Goal: Navigation & Orientation: Find specific page/section

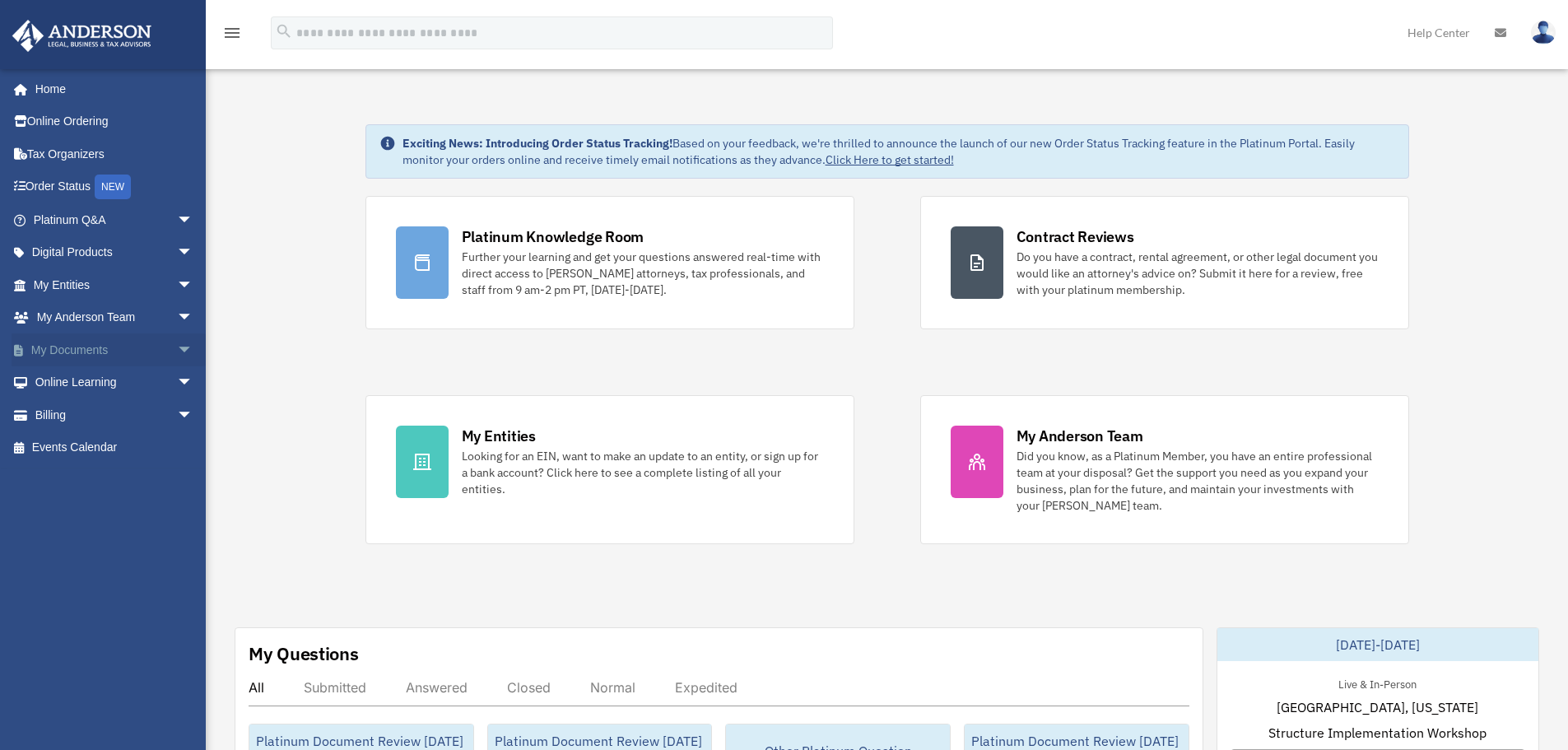
click at [177, 347] on span "arrow_drop_down" at bounding box center [193, 350] width 33 height 34
click at [117, 379] on link "Box" at bounding box center [120, 383] width 195 height 33
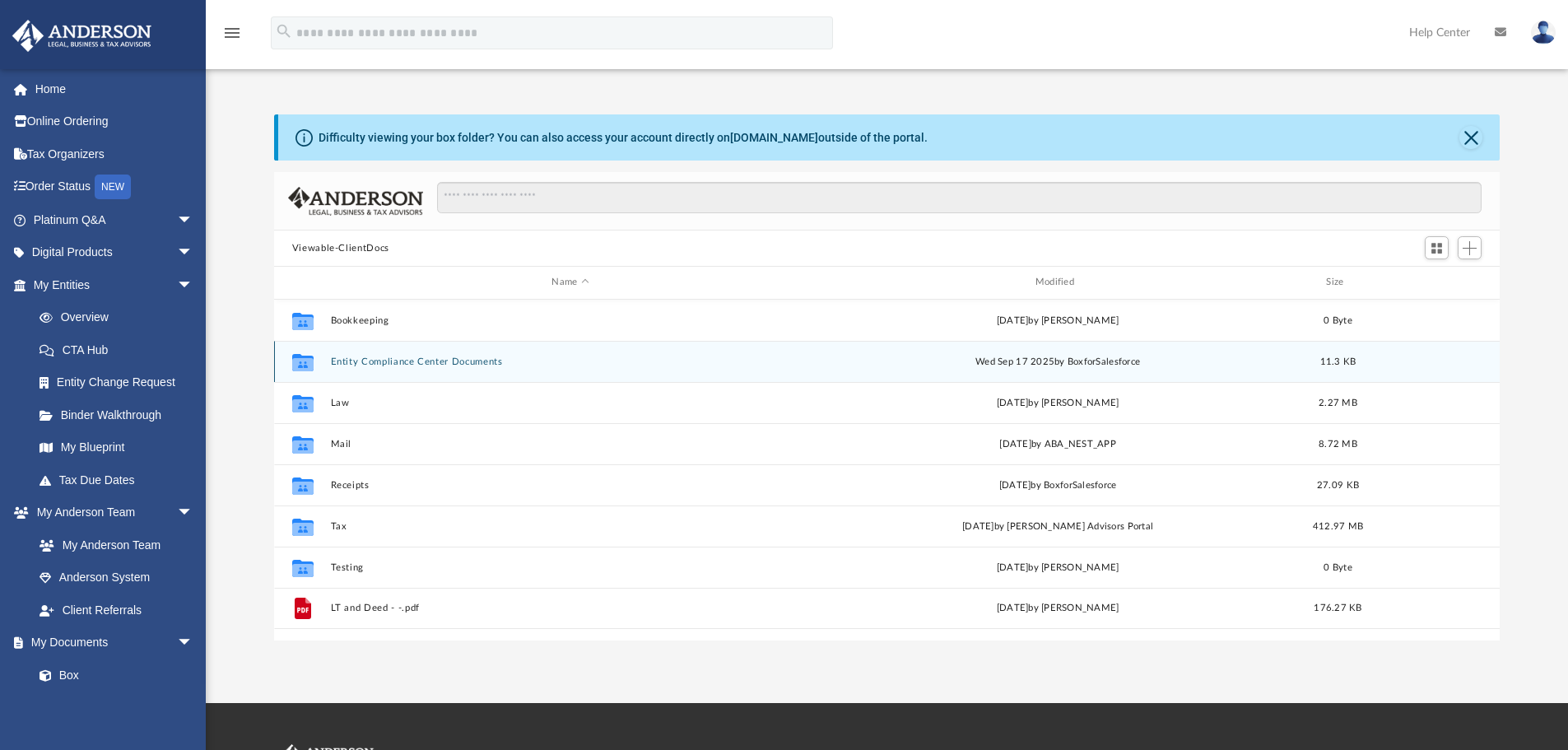
scroll to position [362, 1213]
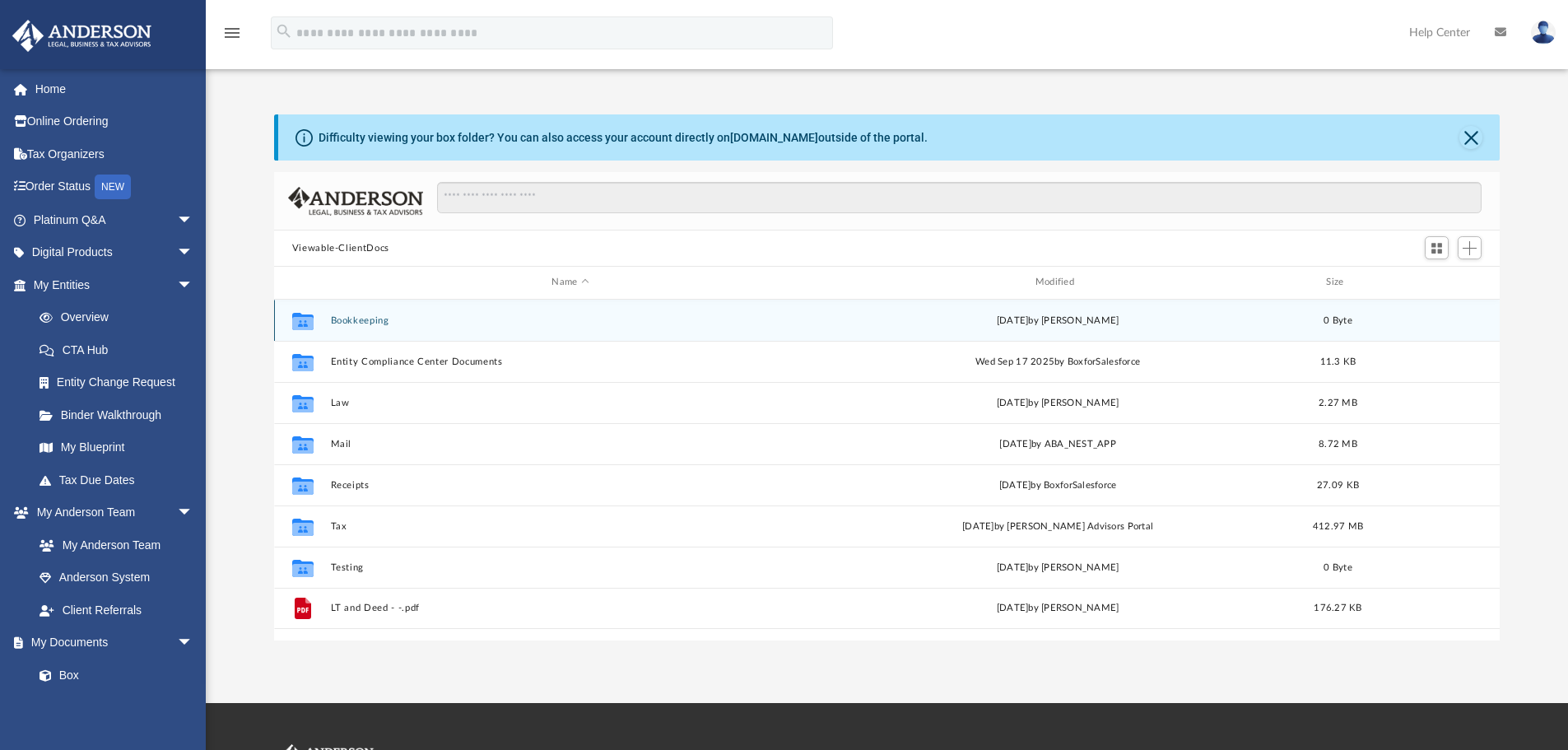
click at [566, 334] on div "Collaborated Folder Bookkeeping [DATE] by [PERSON_NAME] 0 Byte" at bounding box center [887, 320] width 1226 height 41
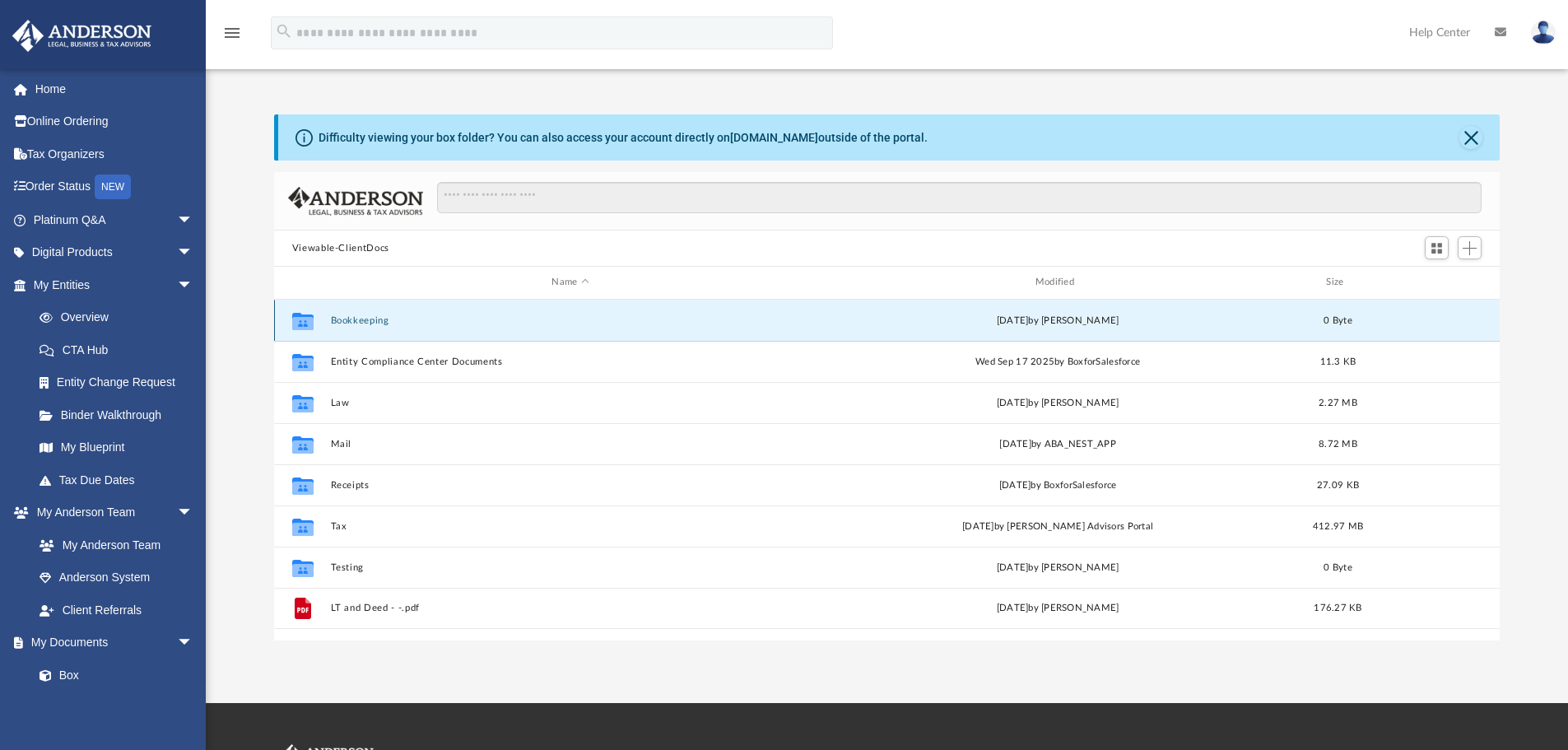
click at [359, 325] on button "Bookkeeping" at bounding box center [570, 320] width 480 height 11
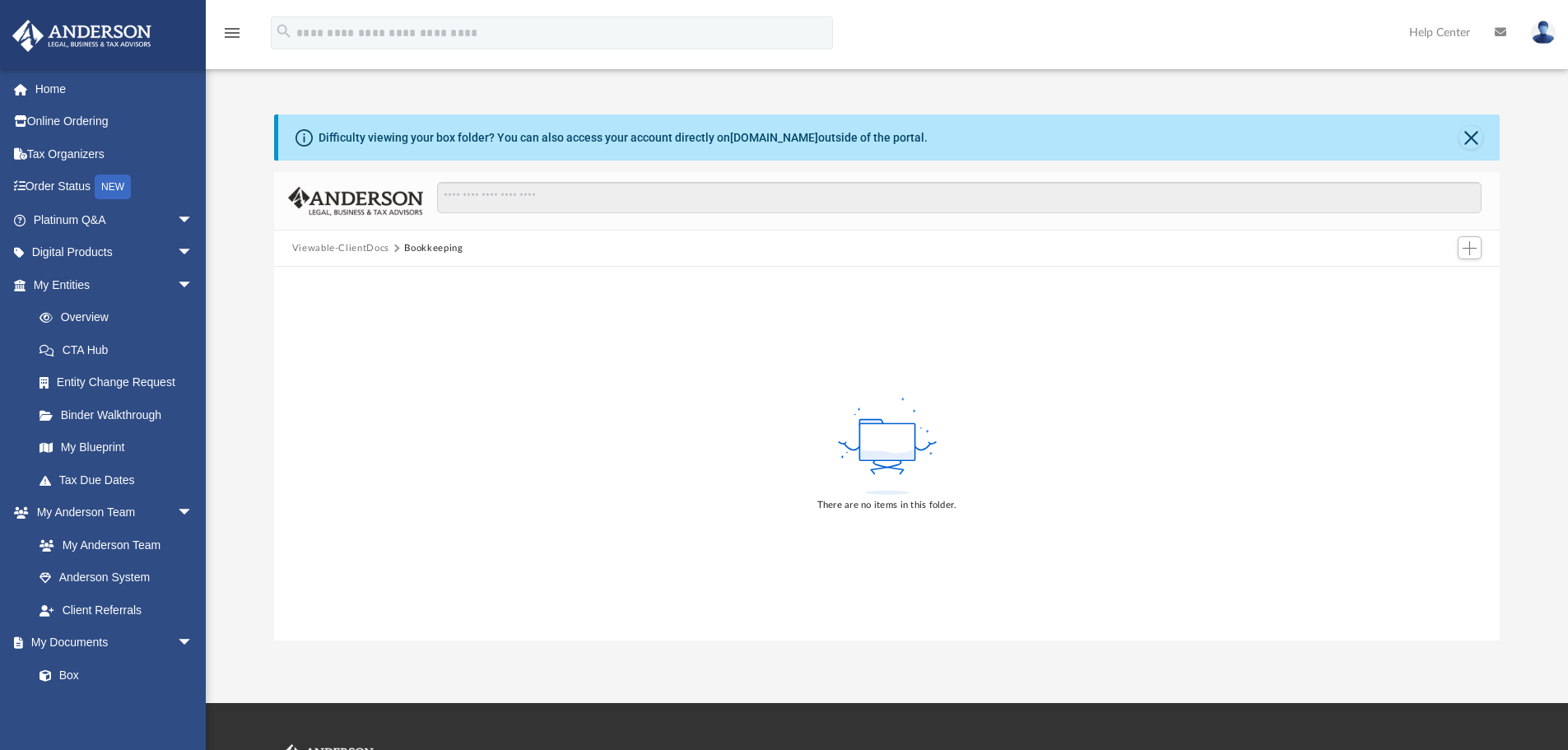
click at [352, 243] on button "Viewable-ClientDocs" at bounding box center [341, 248] width 97 height 15
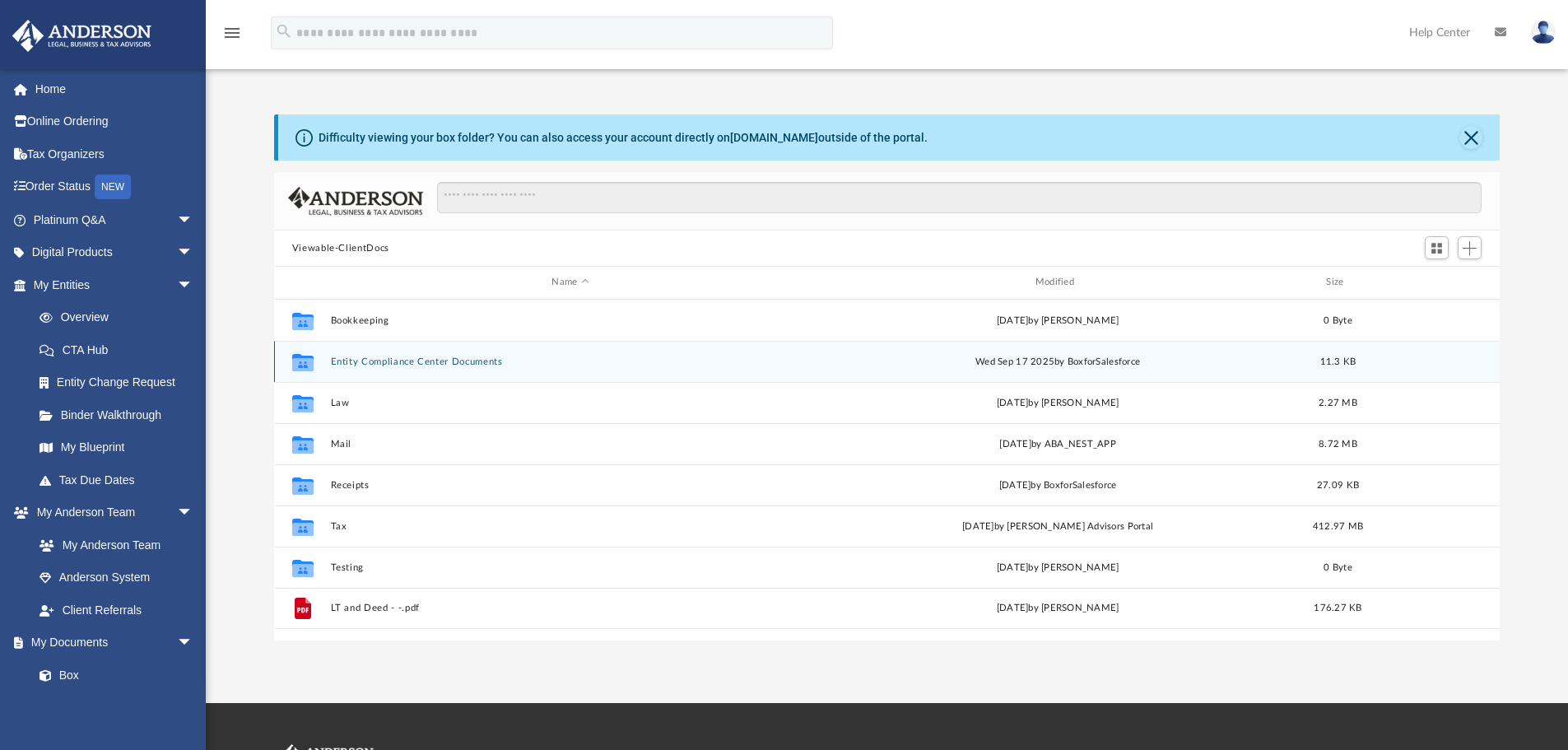
click at [355, 364] on button "Entity Compliance Center Documents" at bounding box center [570, 362] width 480 height 11
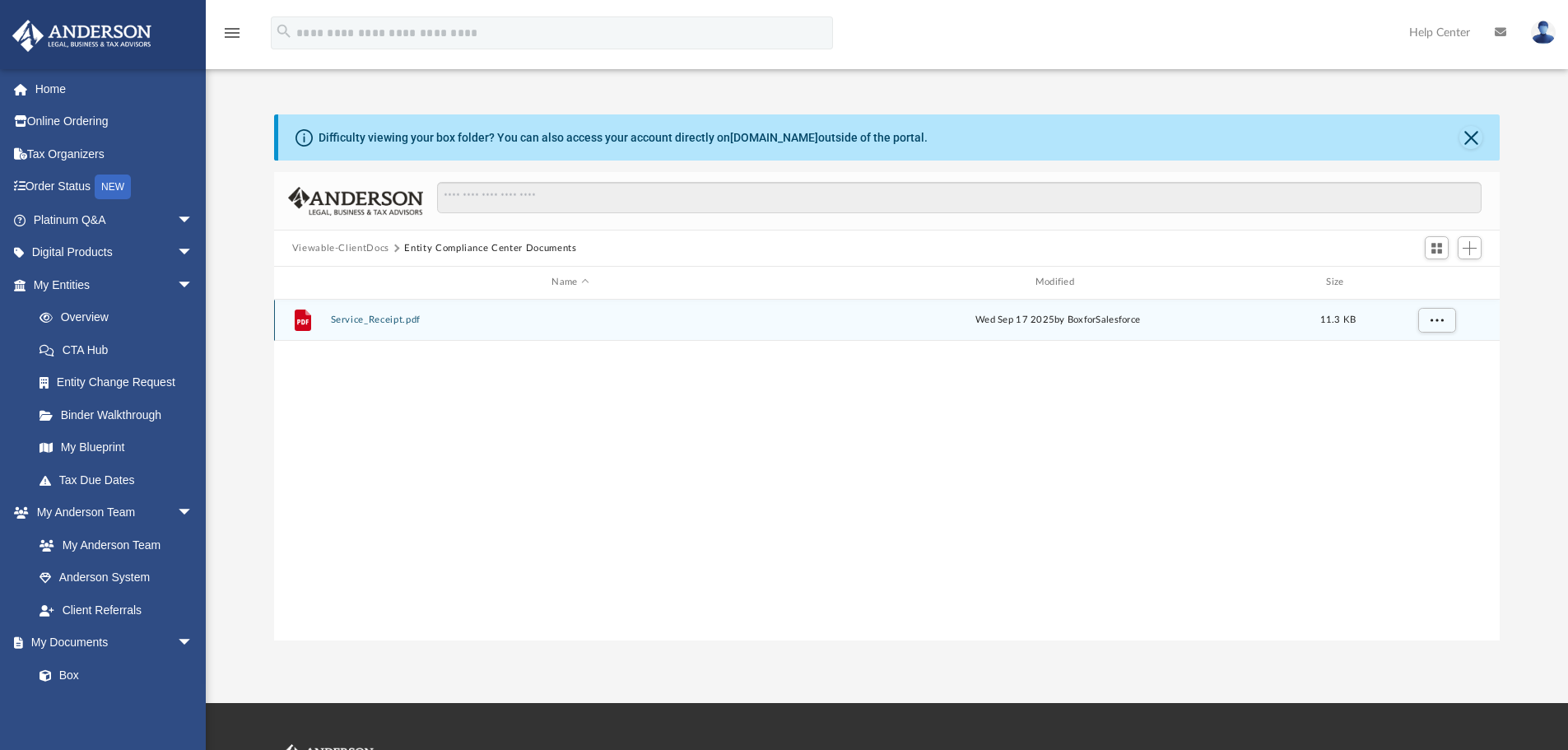
click at [356, 317] on button "Service_Receipt.pdf" at bounding box center [570, 320] width 480 height 11
